Goal: Transaction & Acquisition: Purchase product/service

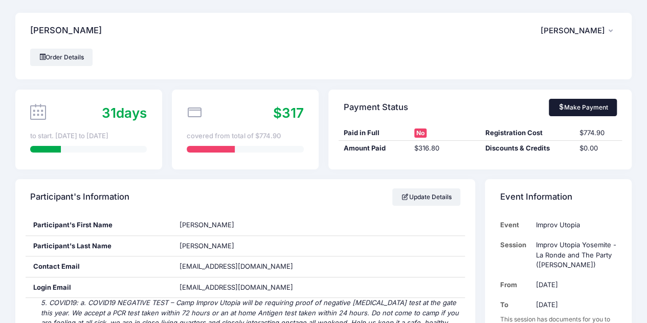
click at [563, 105] on span at bounding box center [561, 107] width 6 height 6
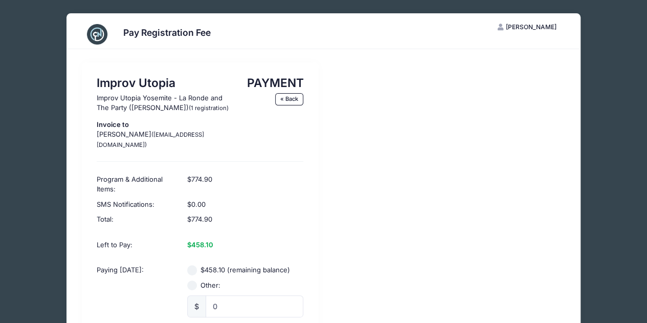
scroll to position [51, 0]
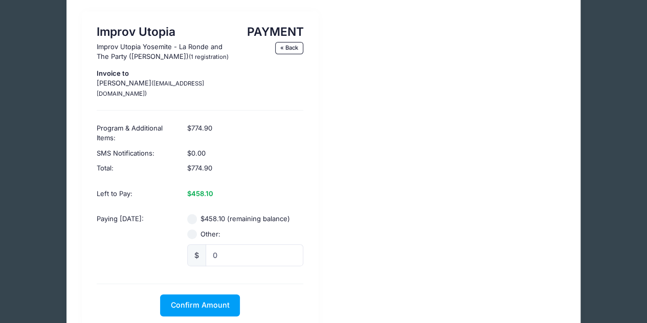
click at [193, 214] on input "$458.10 (remaining balance)" at bounding box center [192, 219] width 10 height 10
radio input "true"
click at [209, 300] on span "Confirm Amount" at bounding box center [200, 304] width 59 height 9
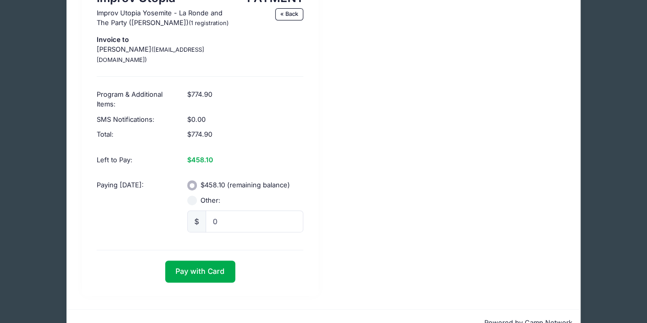
scroll to position [100, 0]
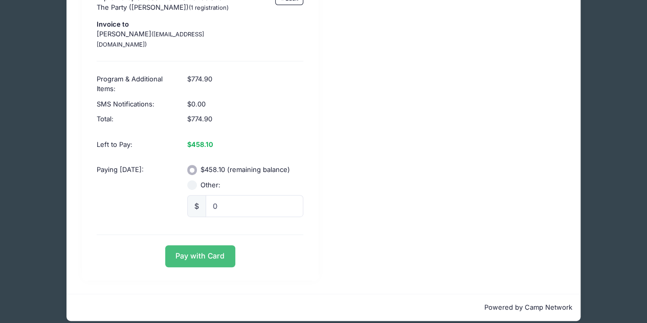
click at [205, 245] on button "Pay with Card" at bounding box center [200, 256] width 70 height 22
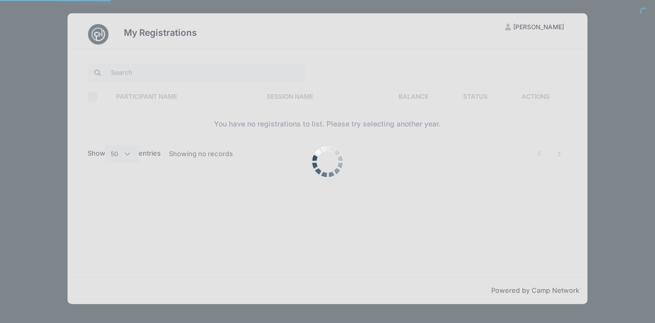
select select "50"
